Goal: Information Seeking & Learning: Understand process/instructions

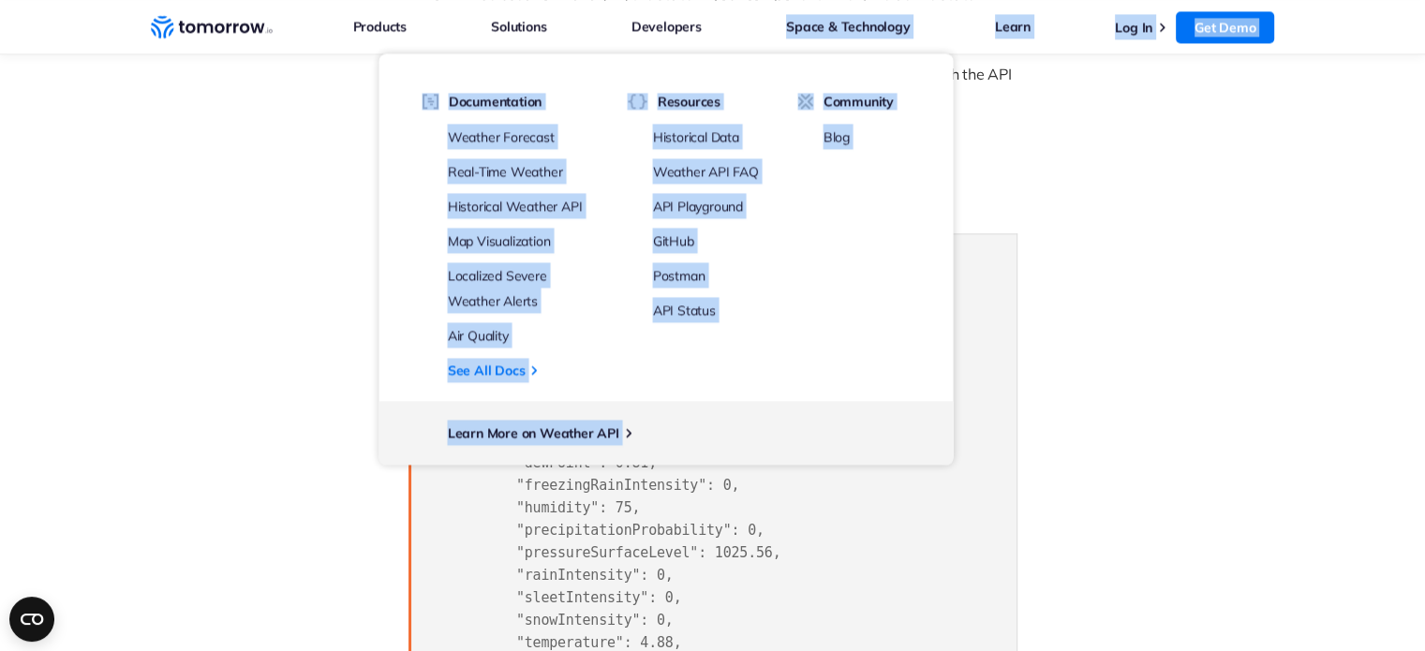
scroll to position [2678, 0]
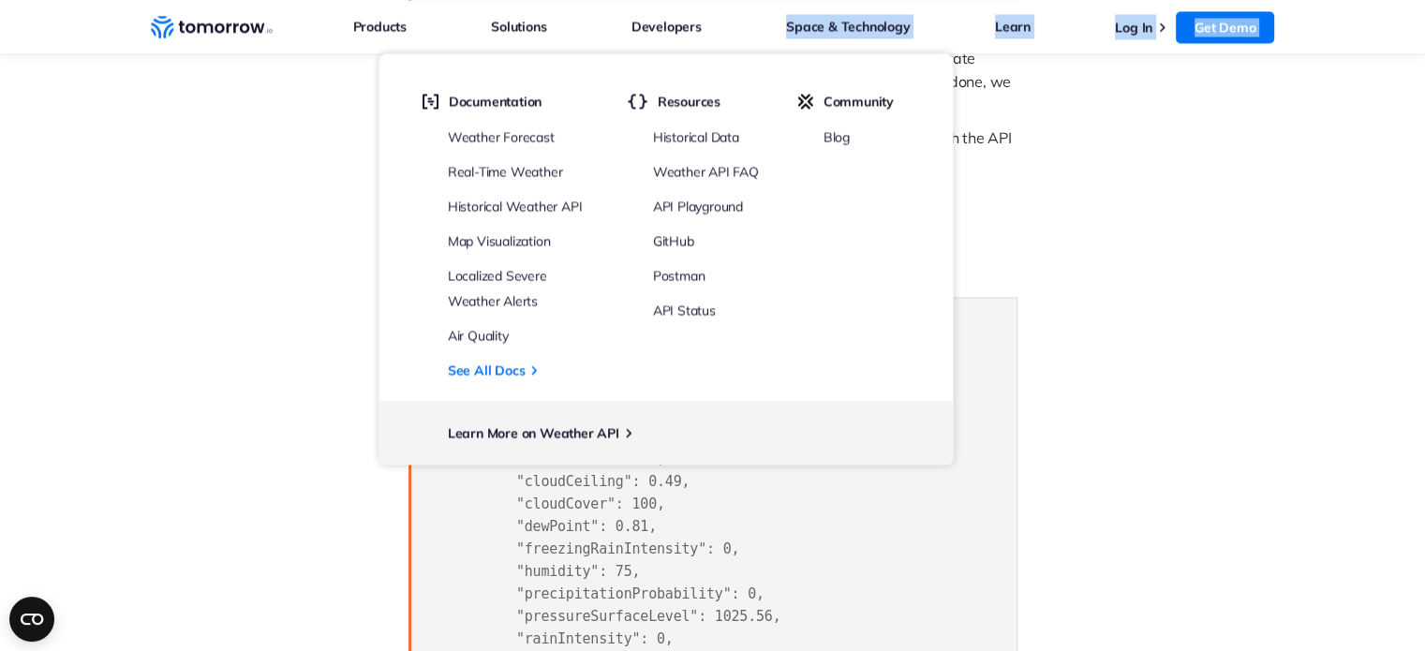
drag, startPoint x: 433, startPoint y: 346, endPoint x: 665, endPoint y: 428, distance: 246.5
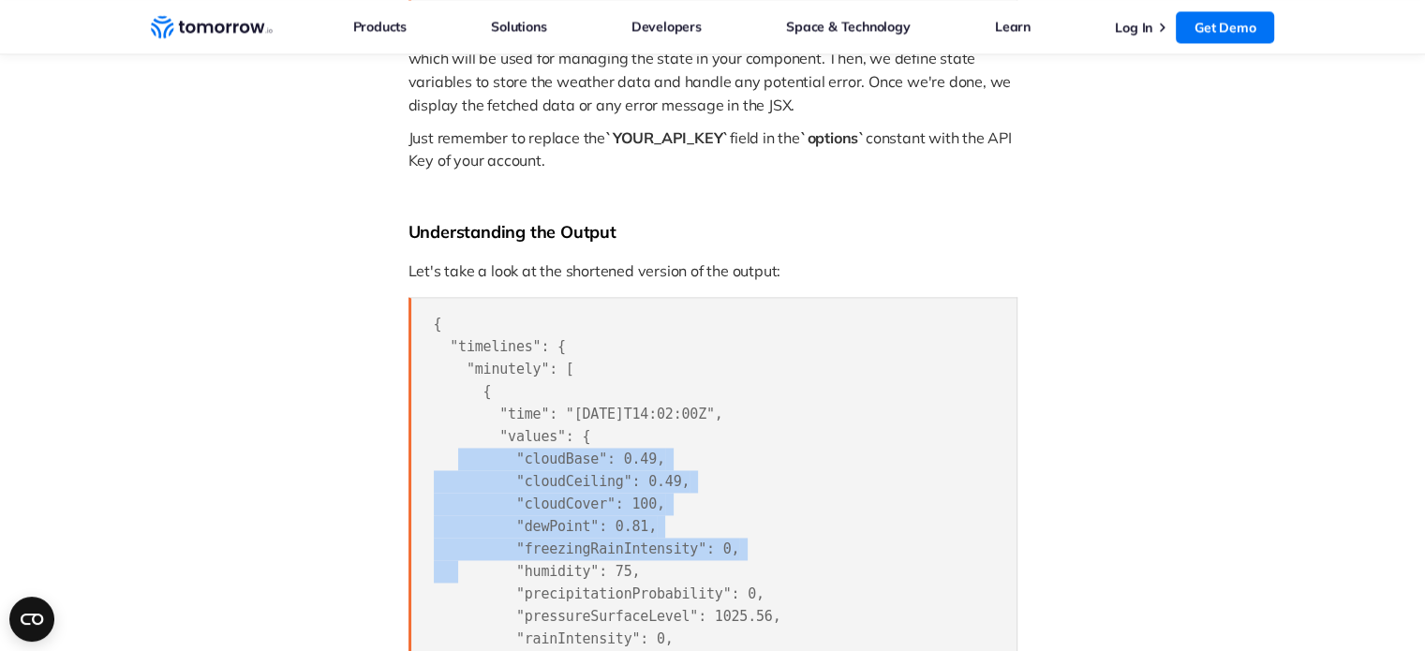
drag, startPoint x: 1021, startPoint y: 514, endPoint x: 777, endPoint y: 395, distance: 271.9
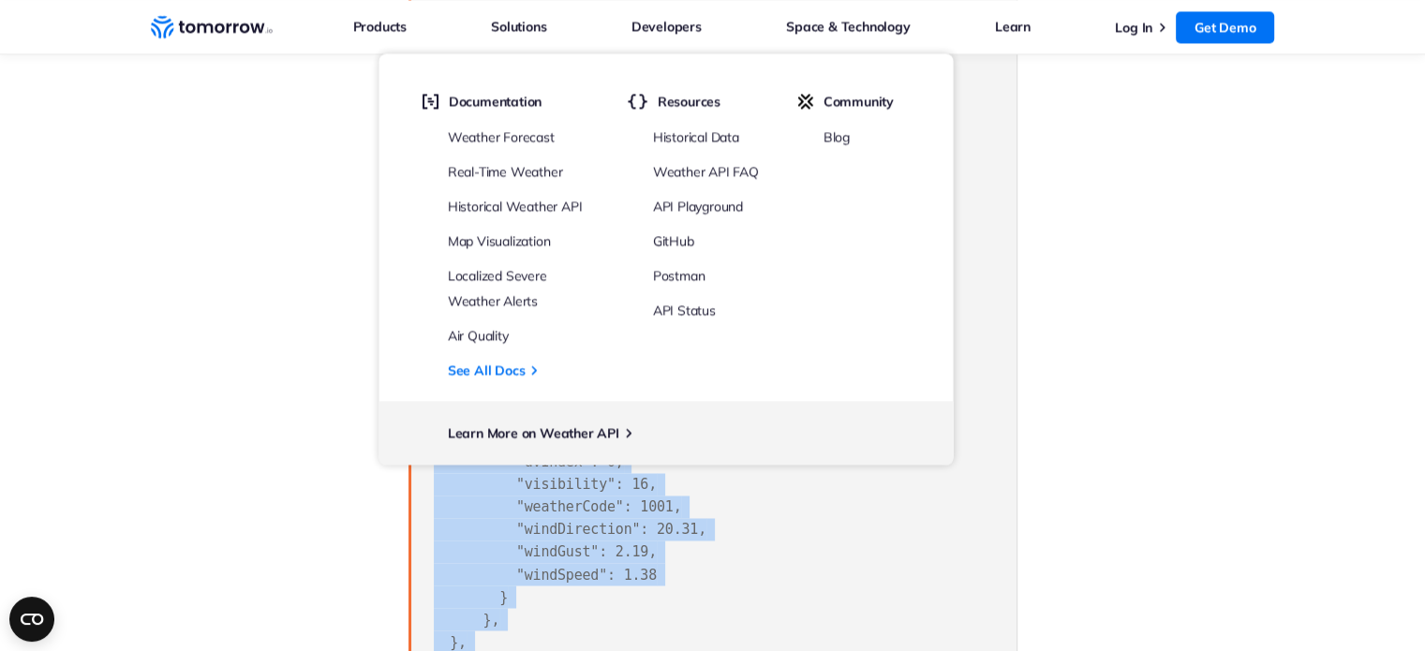
scroll to position [3277, 0]
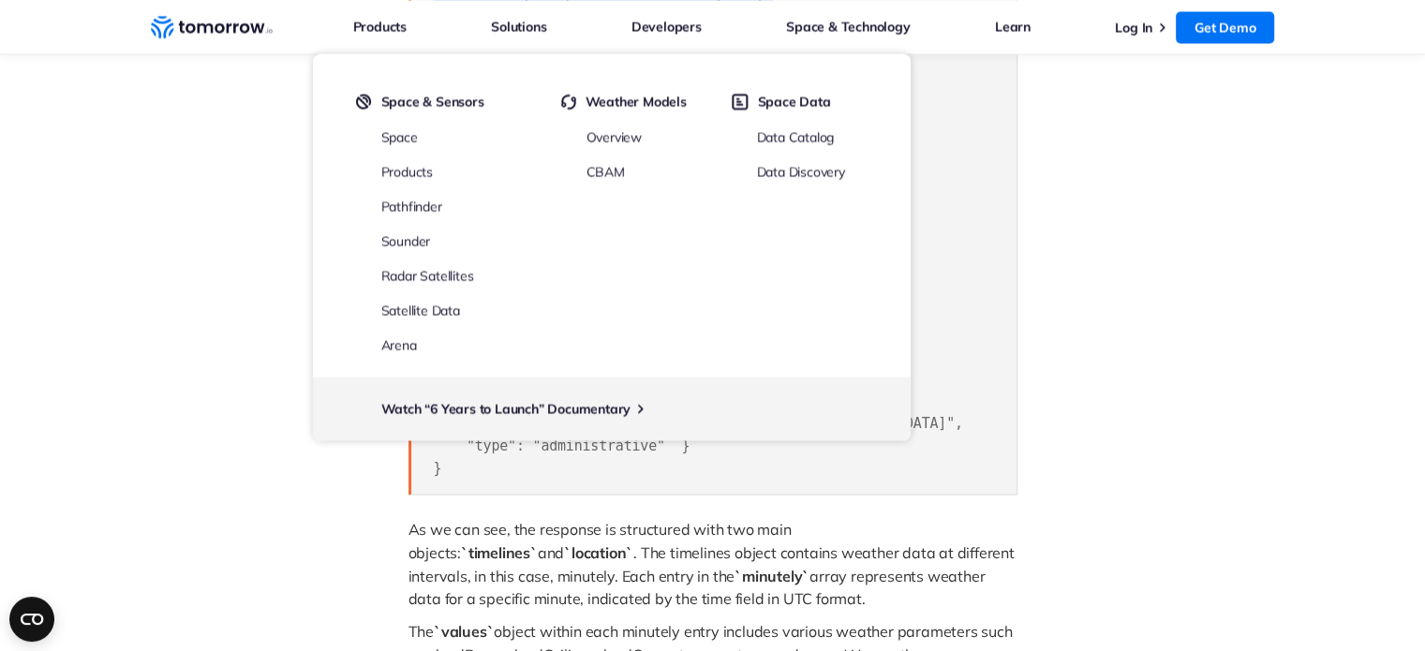
drag, startPoint x: 431, startPoint y: 314, endPoint x: 971, endPoint y: 158, distance: 561.6
click at [971, 158] on pre "{ "timelines": { "minutely": [ { "time": "[DATE]T14:02:00Z", "values": { "cloud…" at bounding box center [712, 96] width 609 height 796
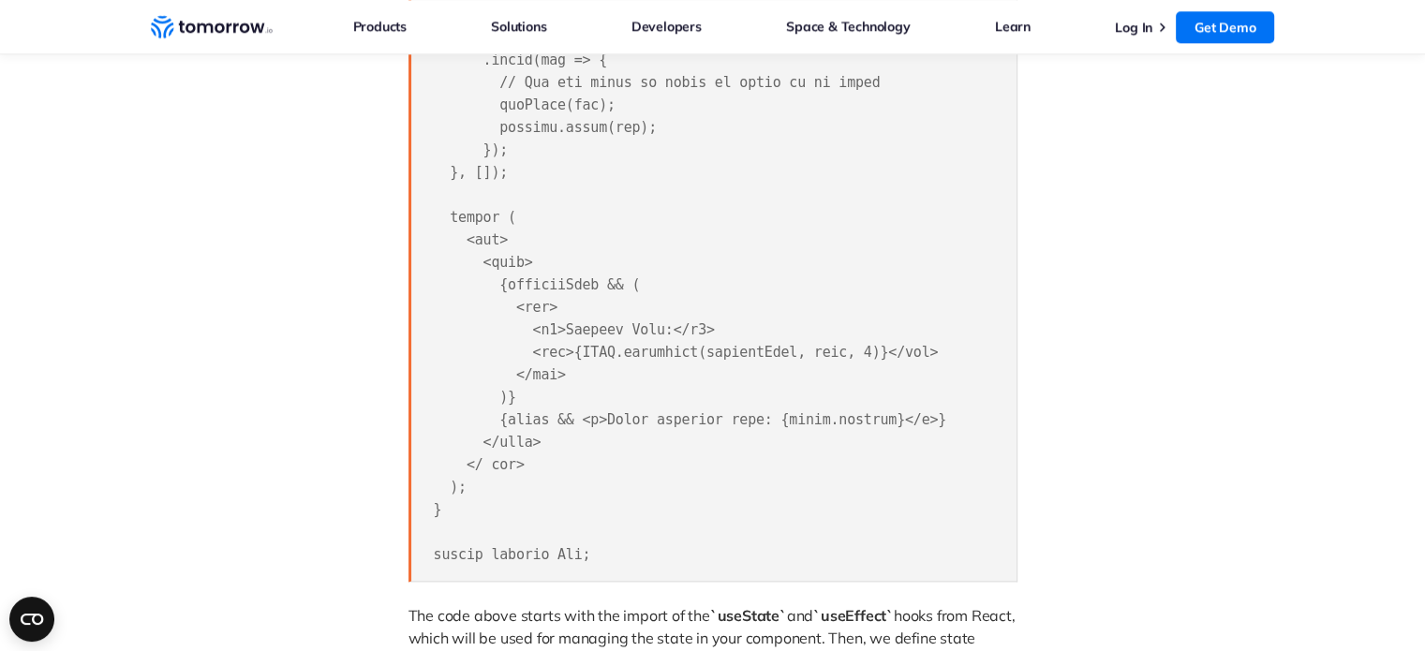
scroll to position [2121, 0]
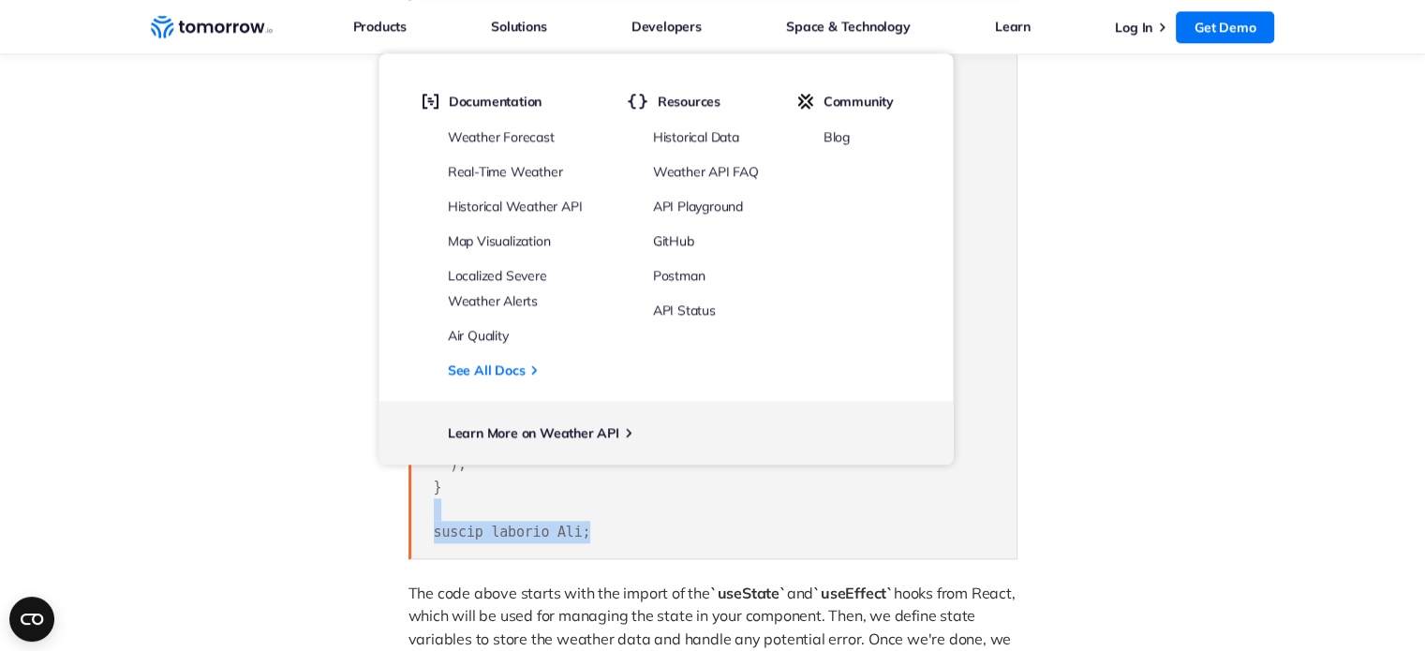
drag, startPoint x: 1088, startPoint y: 260, endPoint x: 741, endPoint y: 492, distance: 416.8
click at [741, 492] on pre at bounding box center [712, 60] width 609 height 999
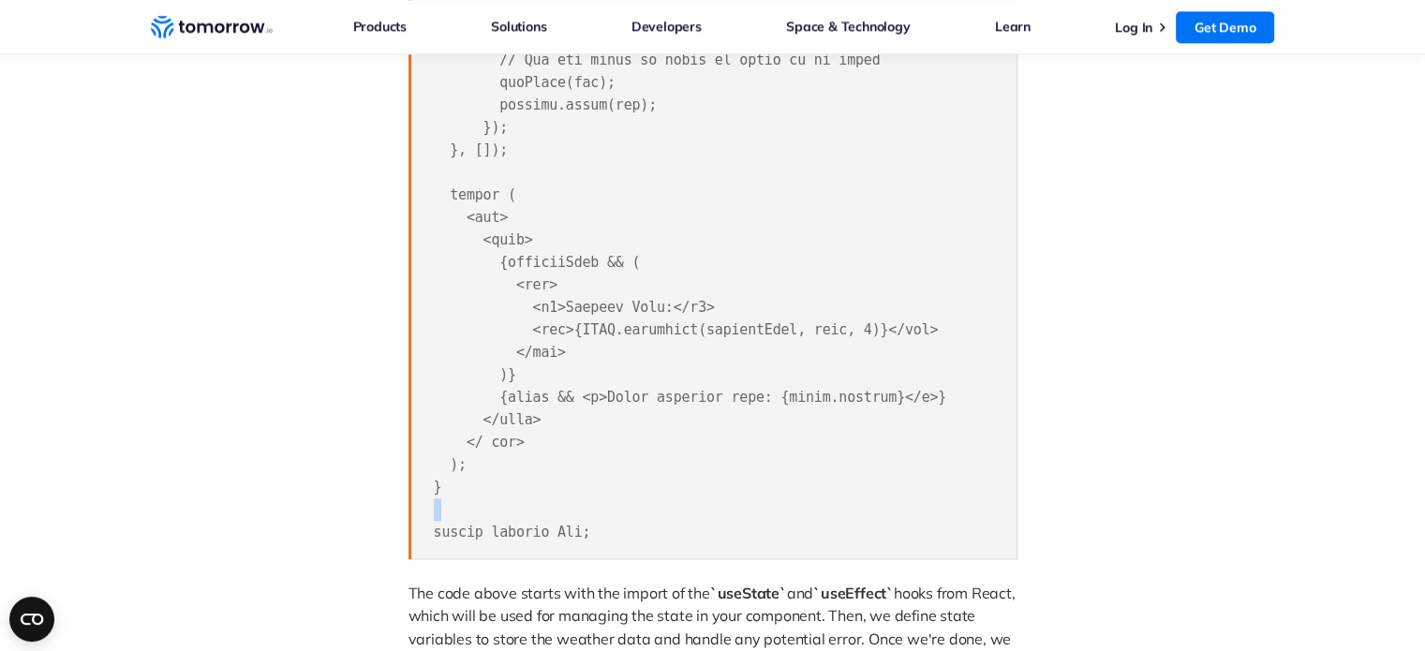
click at [741, 492] on pre at bounding box center [712, 60] width 609 height 999
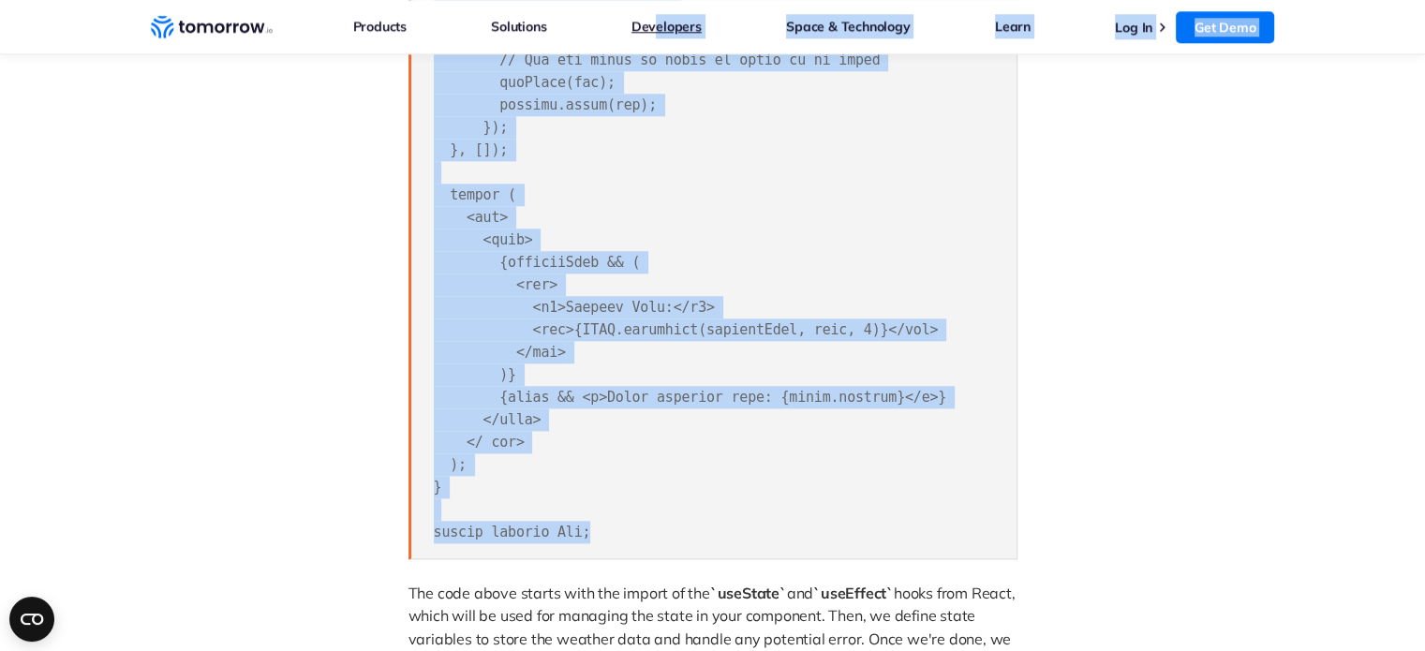
scroll to position [2112, 0]
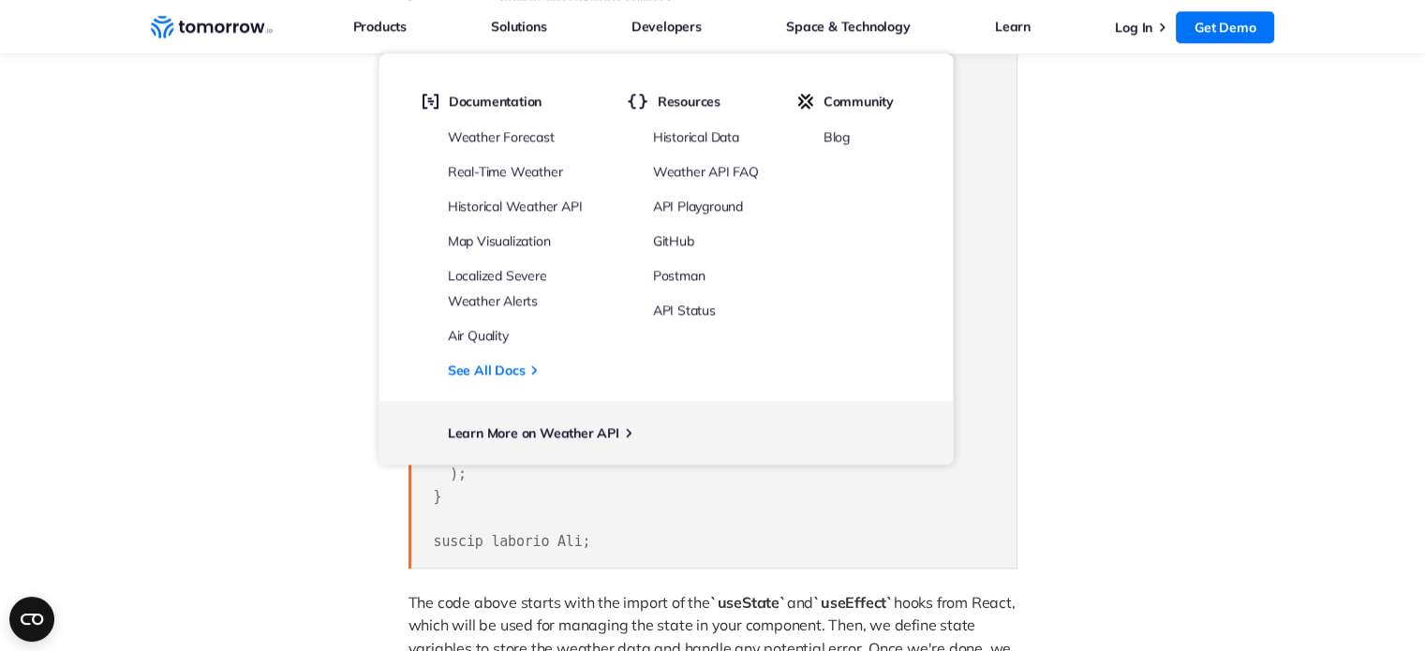
drag, startPoint x: 587, startPoint y: 500, endPoint x: 748, endPoint y: 530, distance: 163.0
click at [748, 530] on pre at bounding box center [712, 69] width 609 height 999
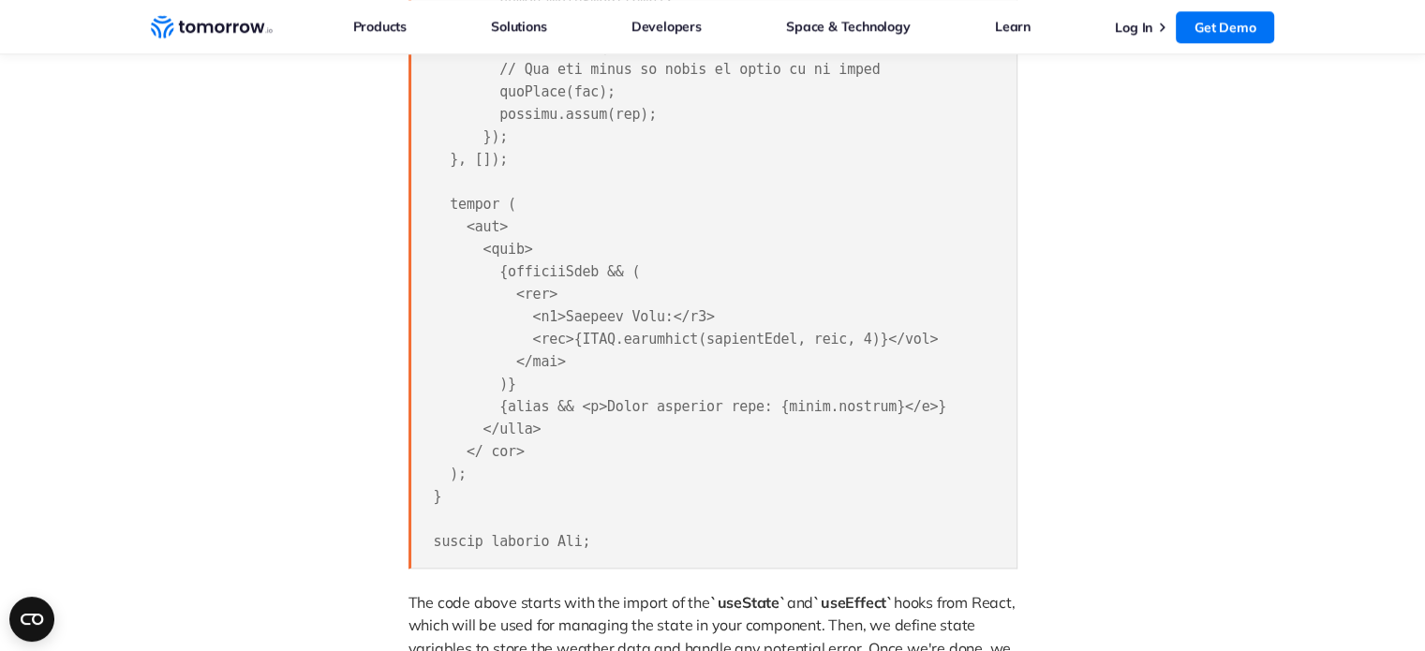
click at [817, 542] on pre at bounding box center [712, 69] width 609 height 999
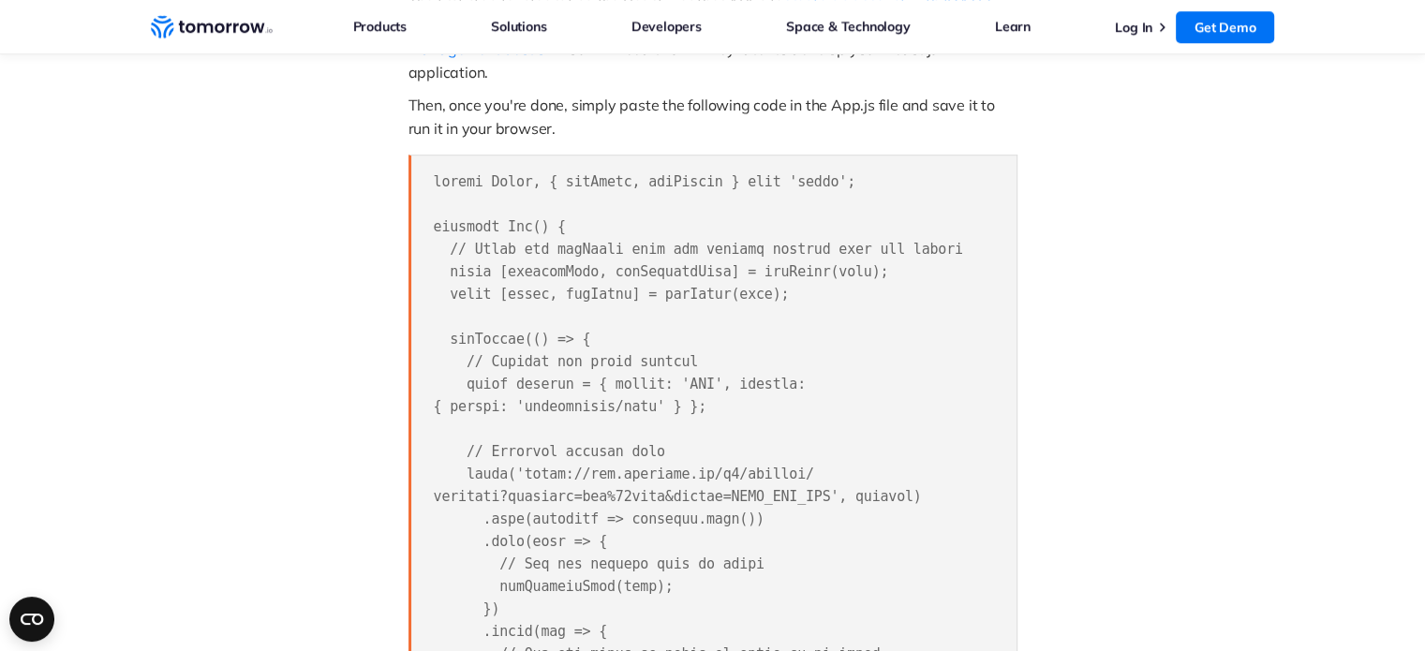
scroll to position [1538, 0]
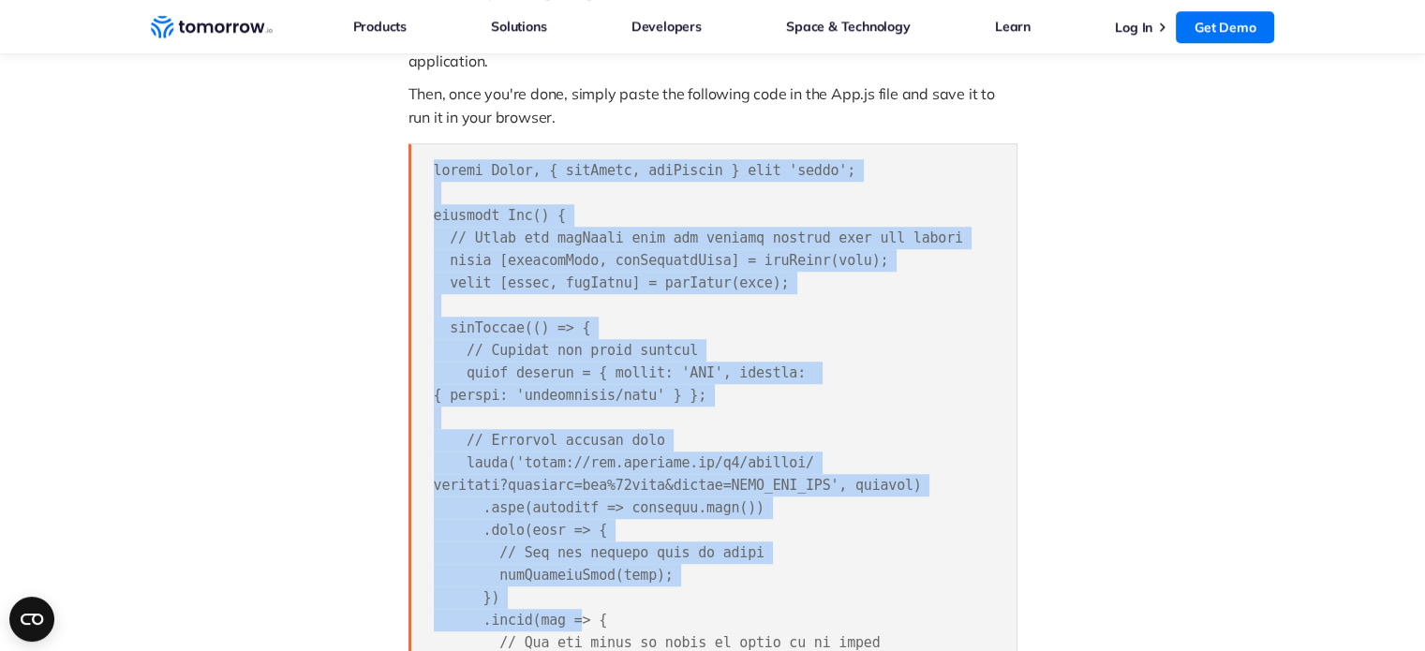
drag, startPoint x: 433, startPoint y: 145, endPoint x: 569, endPoint y: 600, distance: 475.1
click at [569, 600] on span at bounding box center [698, 642] width 529 height 961
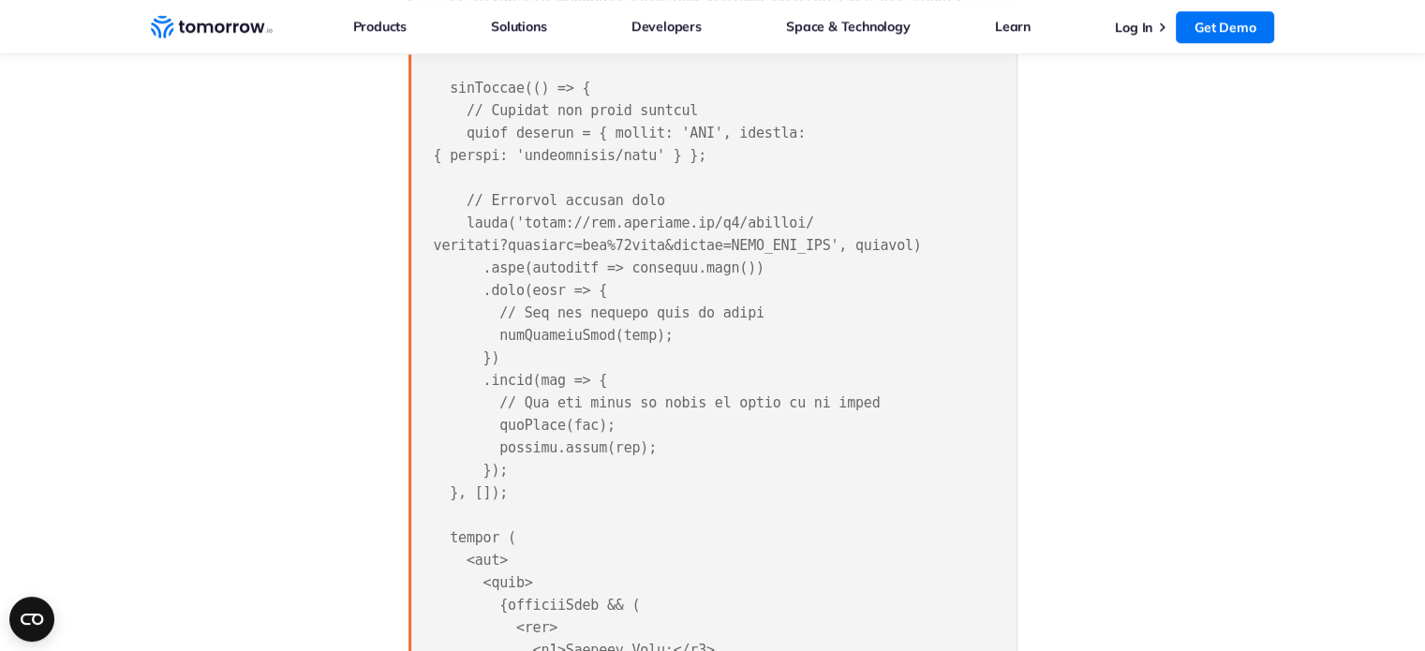
click at [569, 600] on pre at bounding box center [712, 403] width 609 height 999
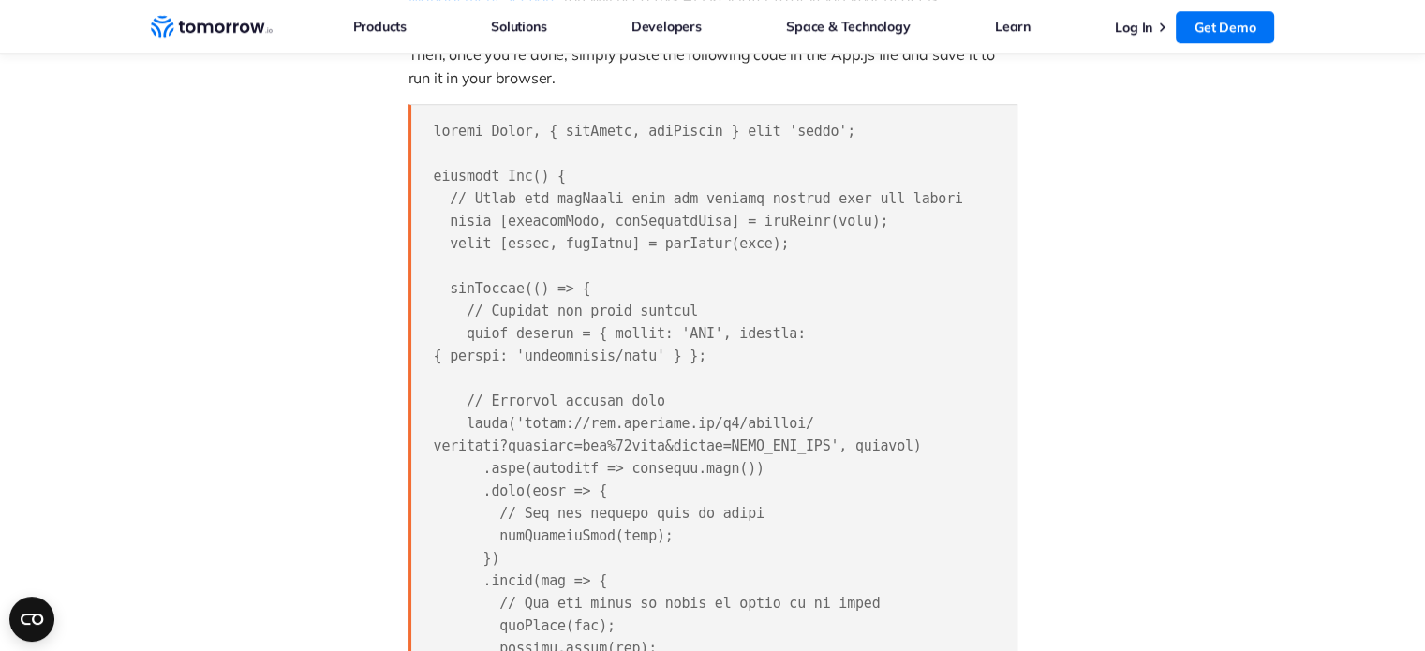
scroll to position [1579, 0]
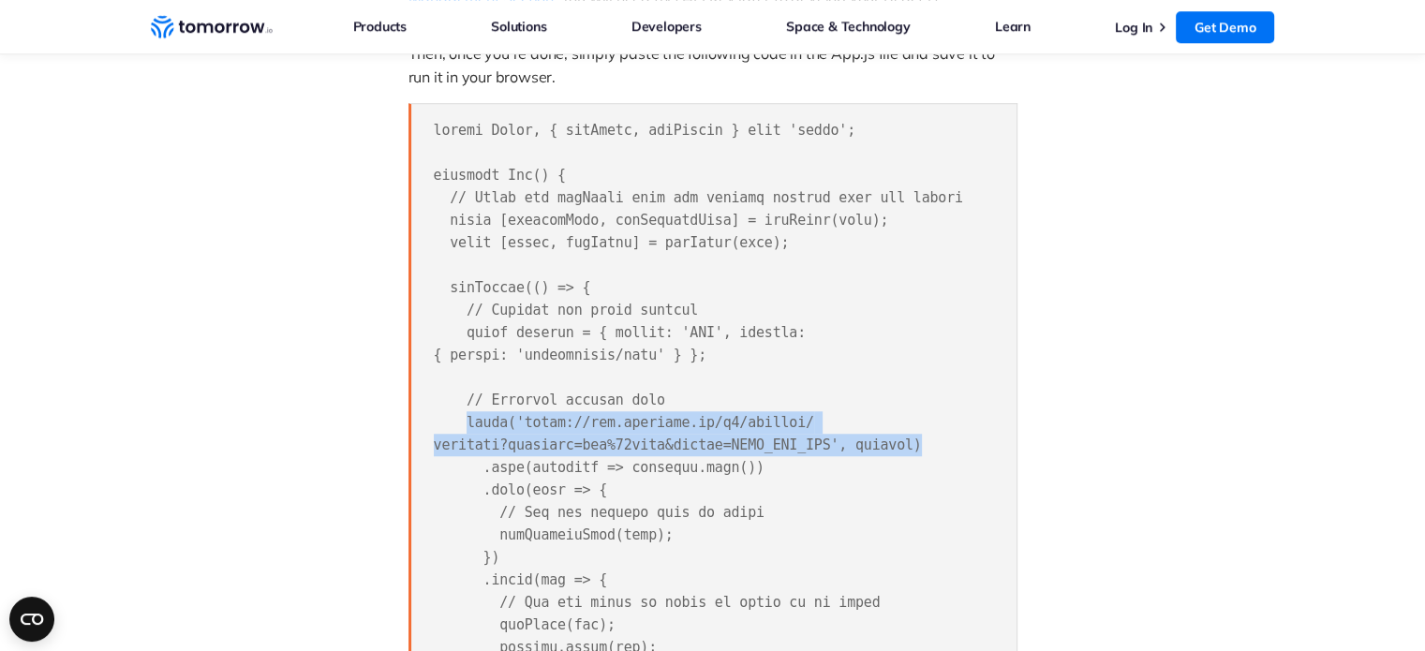
drag, startPoint x: 463, startPoint y: 389, endPoint x: 899, endPoint y: 412, distance: 437.2
click at [899, 412] on pre at bounding box center [712, 602] width 609 height 999
copy span "fetch('[URL][DOMAIN_NAME][DATE] forecast?location=new%20york&apikey=YOUR_APY_KE…"
